Goal: Information Seeking & Learning: Learn about a topic

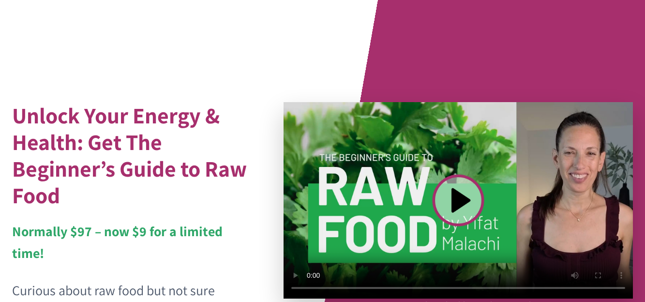
click at [539, 44] on div "Unlock Your Energy & Health: Get The Beginner’s Guide to Raw Food Normally $97 …" at bounding box center [322, 272] width 645 height 544
click at [124, 240] on strong "Normally $97 – now $9 for a limited time!" at bounding box center [117, 242] width 211 height 40
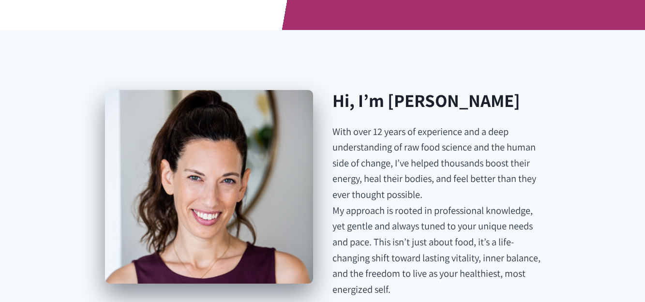
scroll to position [523, 0]
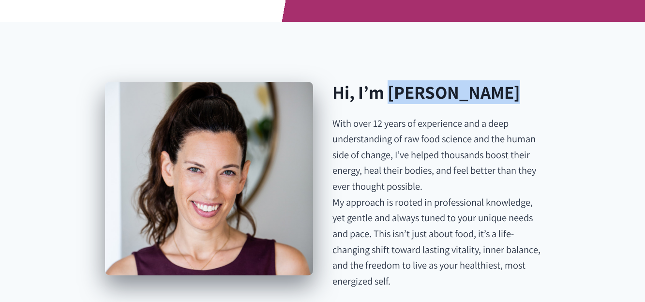
drag, startPoint x: 389, startPoint y: 68, endPoint x: 499, endPoint y: 59, distance: 110.8
click at [499, 70] on div "Hi, I’m Yifat Malachi With over 12 years of experience and a deep understanding…" at bounding box center [323, 185] width 436 height 231
drag, startPoint x: 499, startPoint y: 59, endPoint x: 433, endPoint y: 71, distance: 68.0
copy h2 "[PERSON_NAME]"
click at [481, 23] on div "Hi, I’m Yifat Malachi With over 12 years of experience and a deep understanding…" at bounding box center [322, 186] width 581 height 328
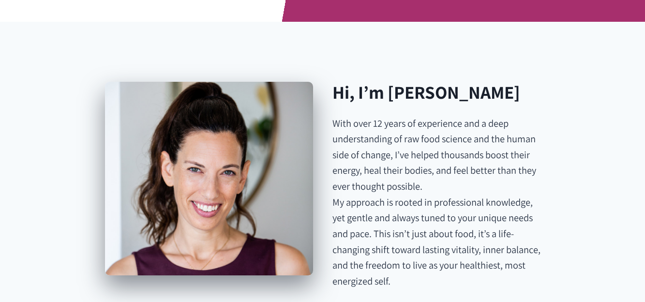
scroll to position [0, 0]
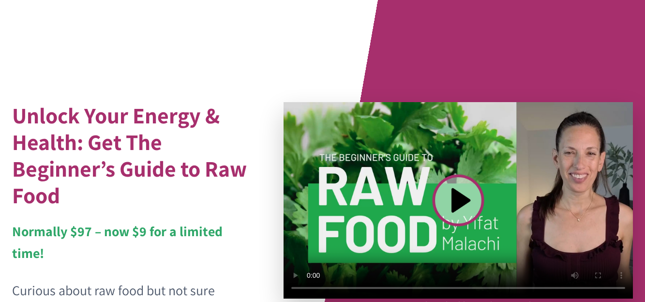
click at [453, 199] on video at bounding box center [458, 200] width 349 height 196
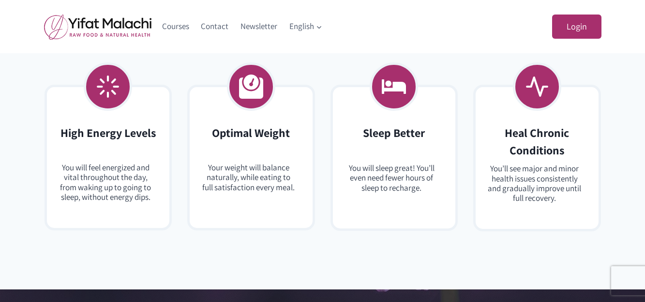
scroll to position [2149, 0]
